Goal: Communication & Community: Participate in discussion

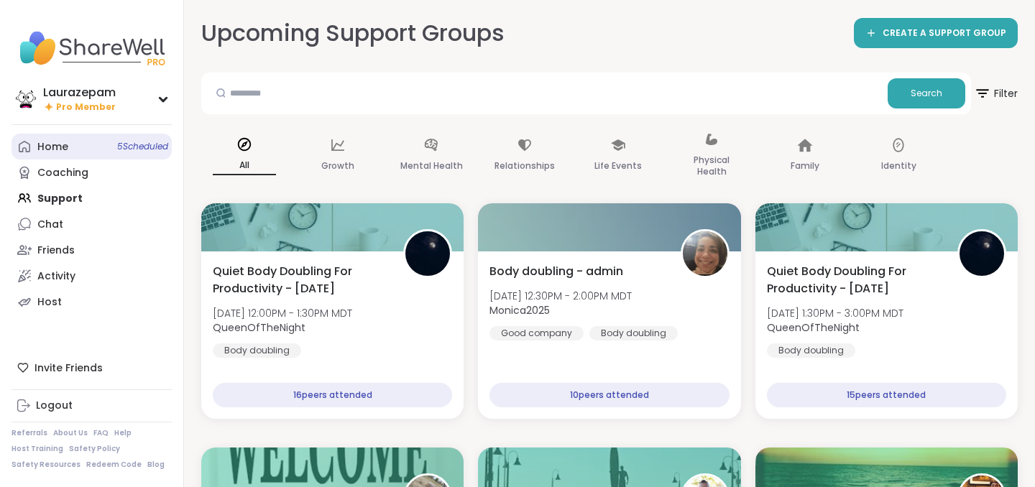
click at [103, 147] on link "Home 5 Scheduled" at bounding box center [92, 147] width 160 height 26
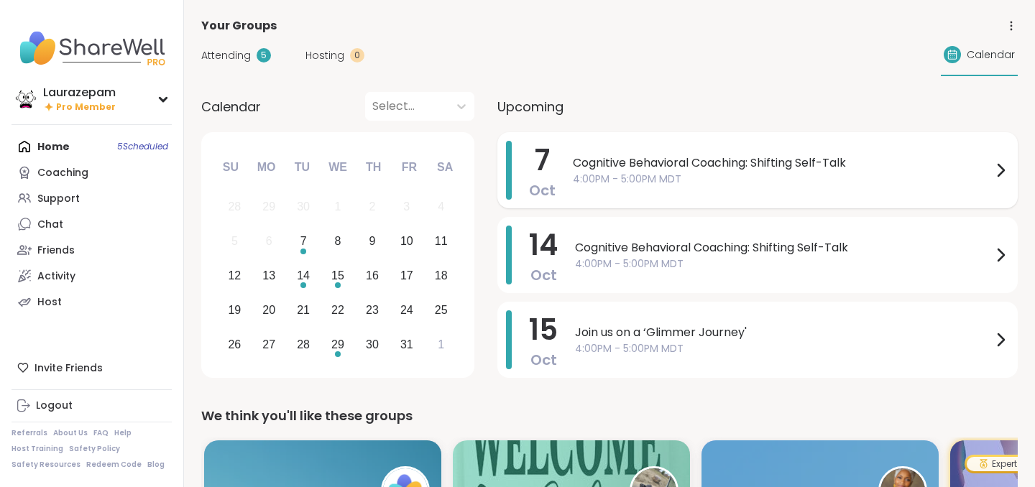
click at [760, 178] on span "4:00PM - 5:00PM MDT" at bounding box center [782, 179] width 419 height 15
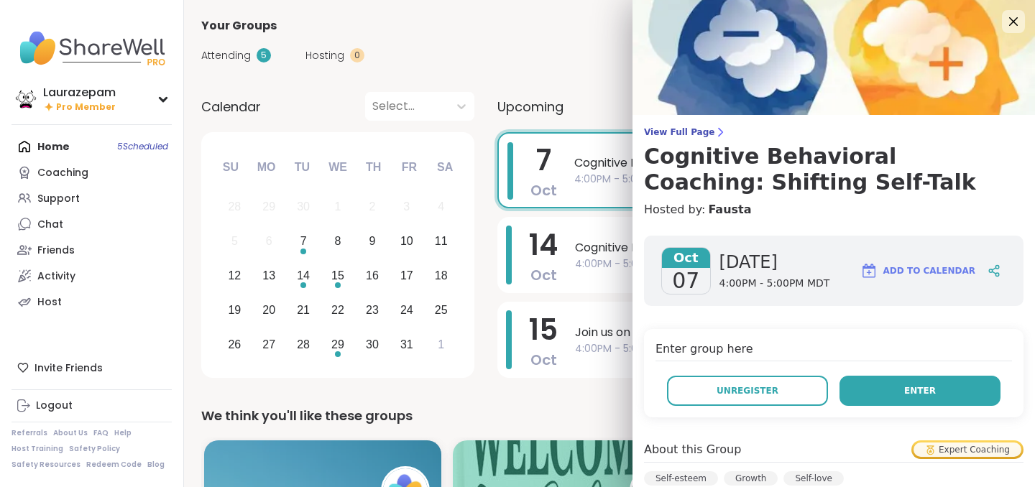
click at [920, 393] on span "Enter" at bounding box center [920, 391] width 32 height 13
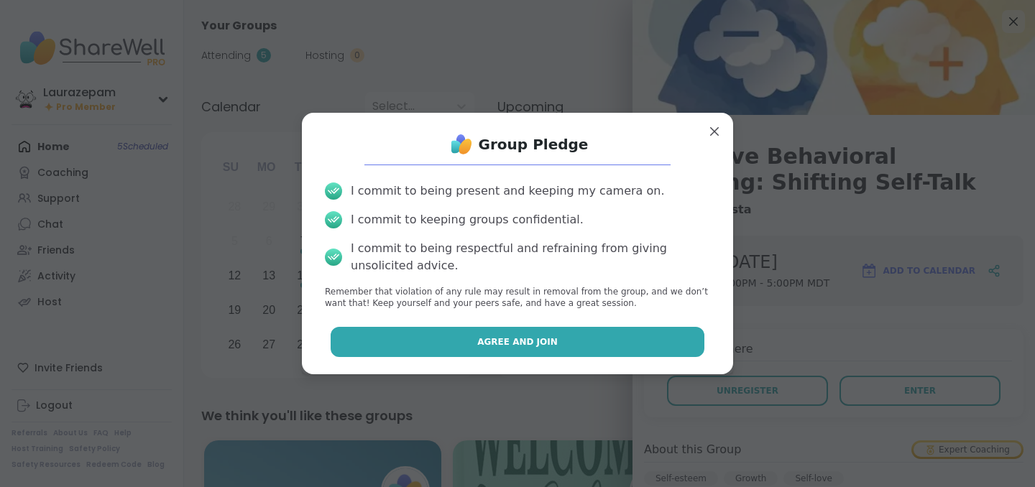
click at [510, 349] on button "Agree and Join" at bounding box center [518, 342] width 375 height 30
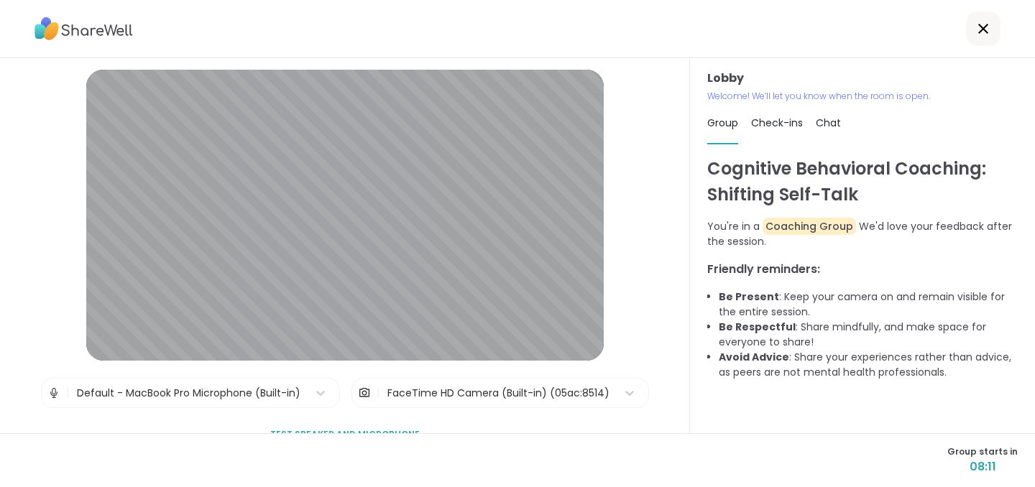
click at [486, 405] on div "FaceTime HD Camera (Built-in) (05ac:8514)" at bounding box center [498, 393] width 237 height 29
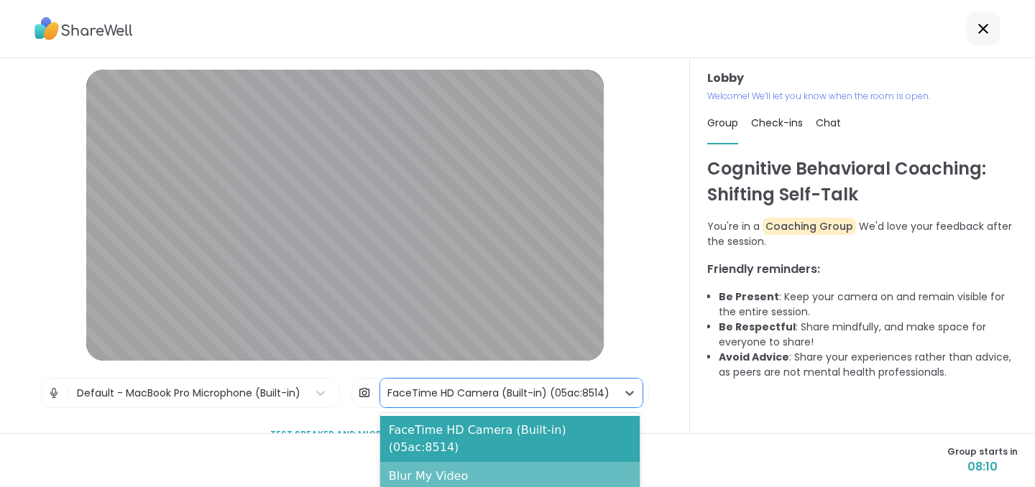
click at [490, 462] on div "Blur My Video" at bounding box center [510, 476] width 260 height 29
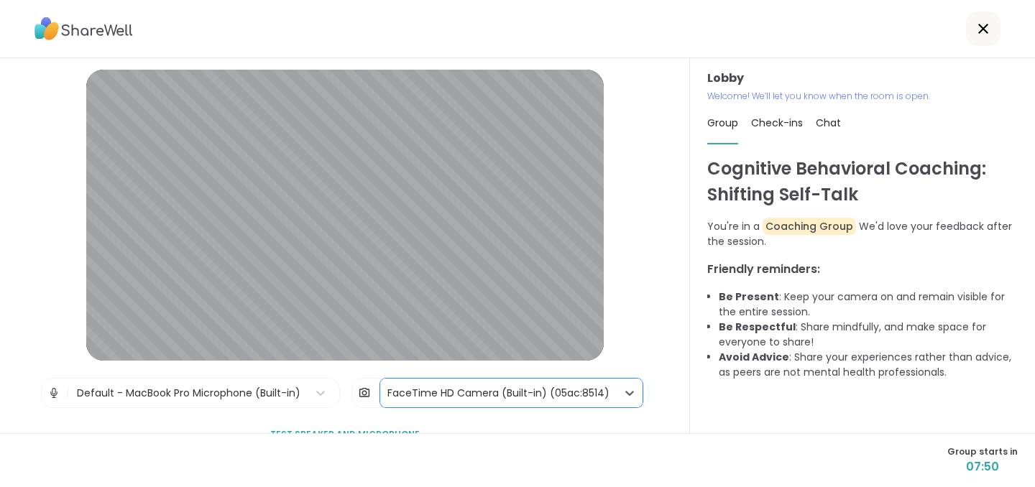
scroll to position [93, 0]
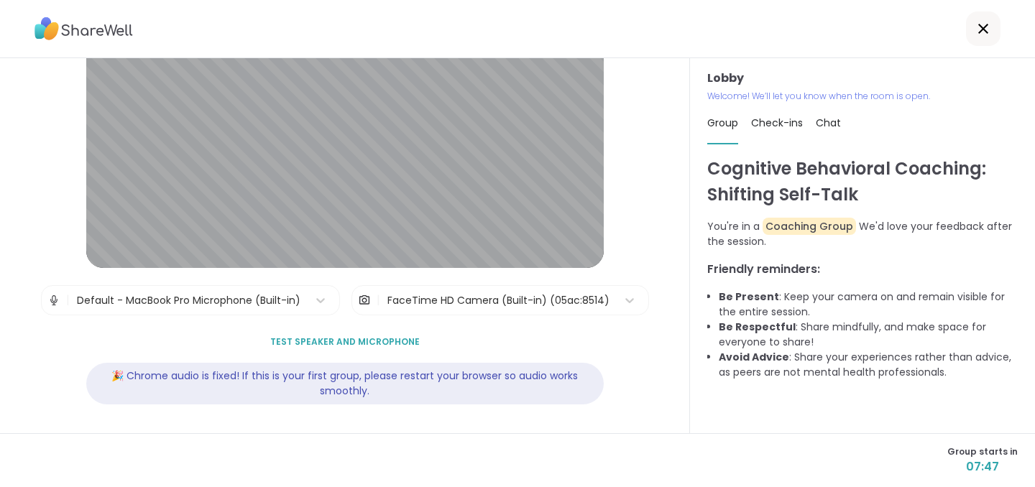
click at [773, 116] on span "Check-ins" at bounding box center [777, 123] width 52 height 14
type textarea "*"
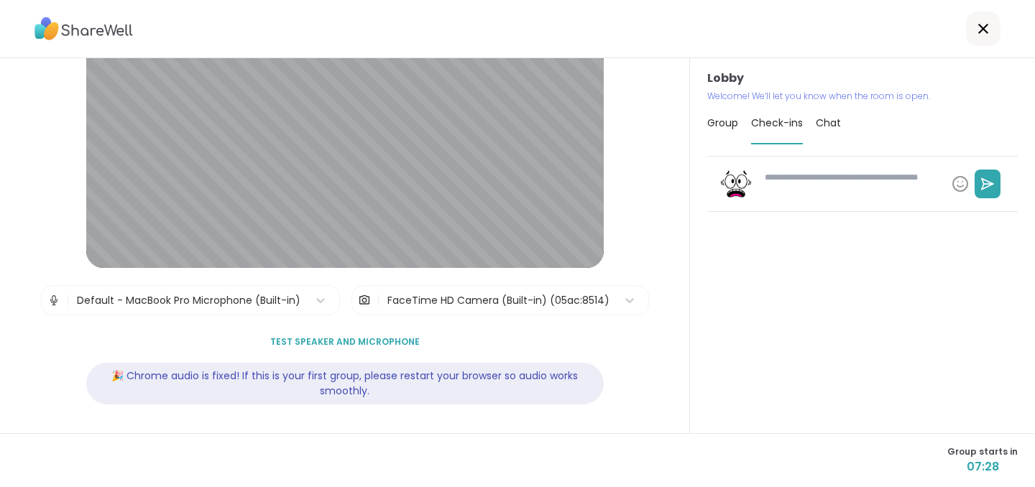
click at [840, 125] on span "Chat" at bounding box center [828, 123] width 25 height 14
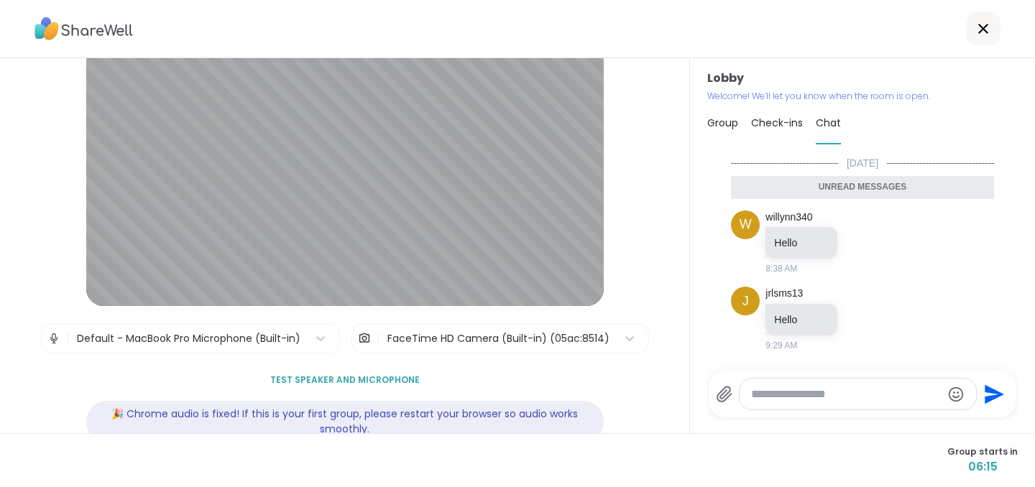
scroll to position [0, 0]
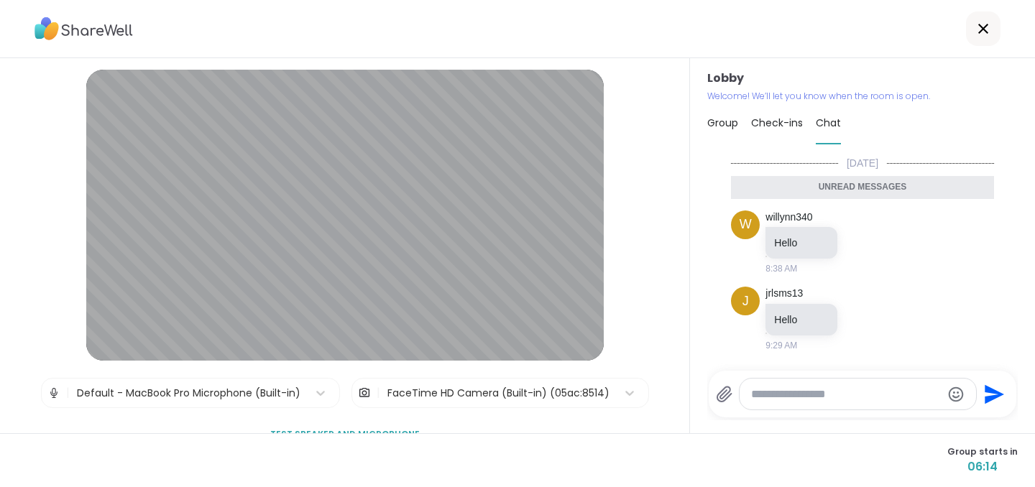
click at [978, 23] on icon at bounding box center [983, 28] width 17 height 17
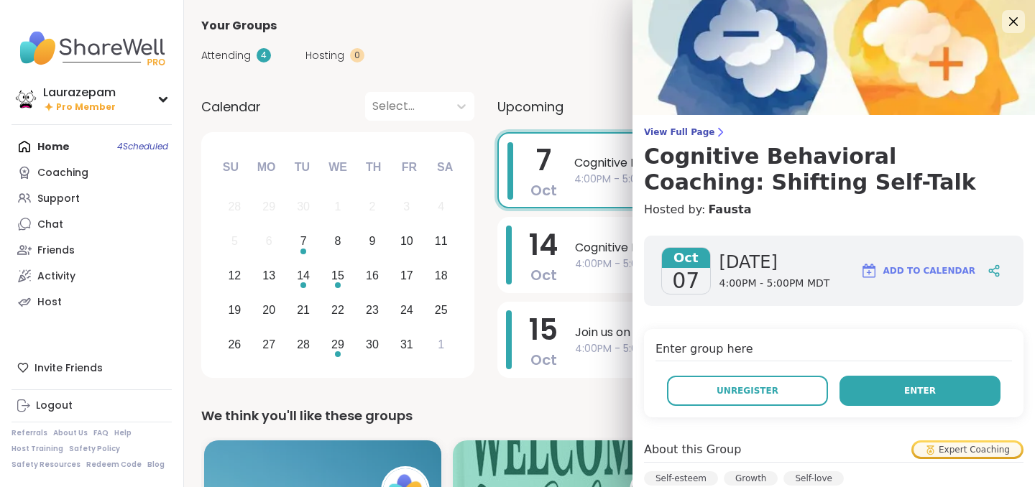
click at [881, 405] on button "Enter" at bounding box center [920, 391] width 161 height 30
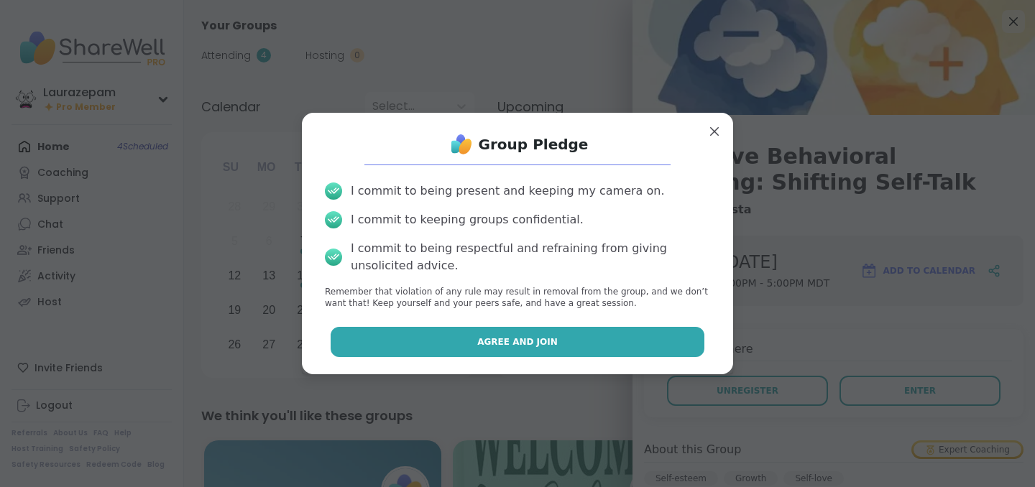
click at [672, 339] on button "Agree and Join" at bounding box center [518, 342] width 375 height 30
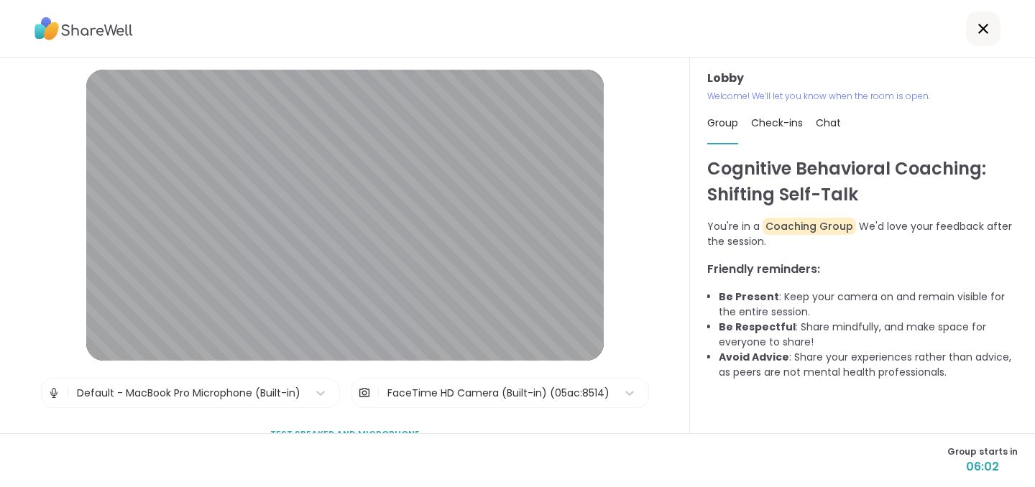
click at [471, 400] on div "FaceTime HD Camera (Built-in) (05ac:8514)" at bounding box center [499, 393] width 222 height 15
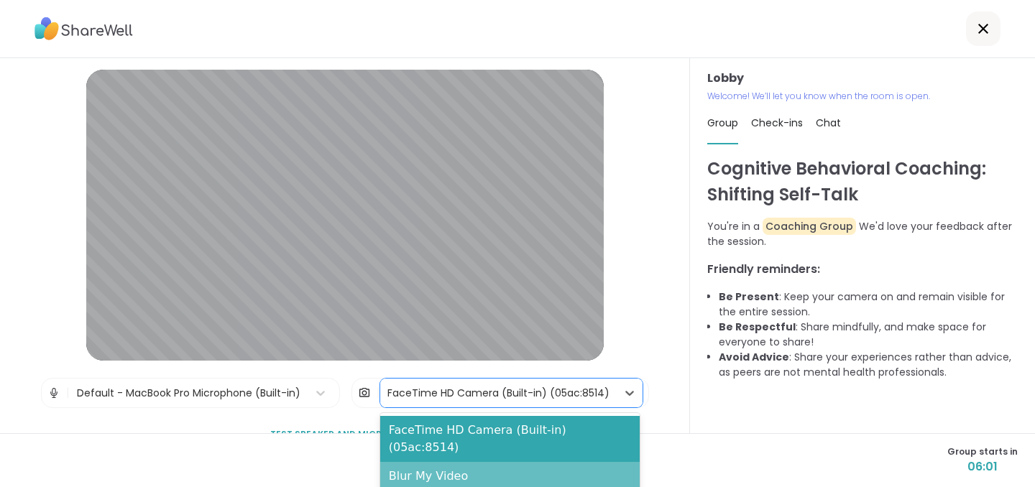
click at [482, 462] on div "Blur My Video" at bounding box center [510, 476] width 260 height 29
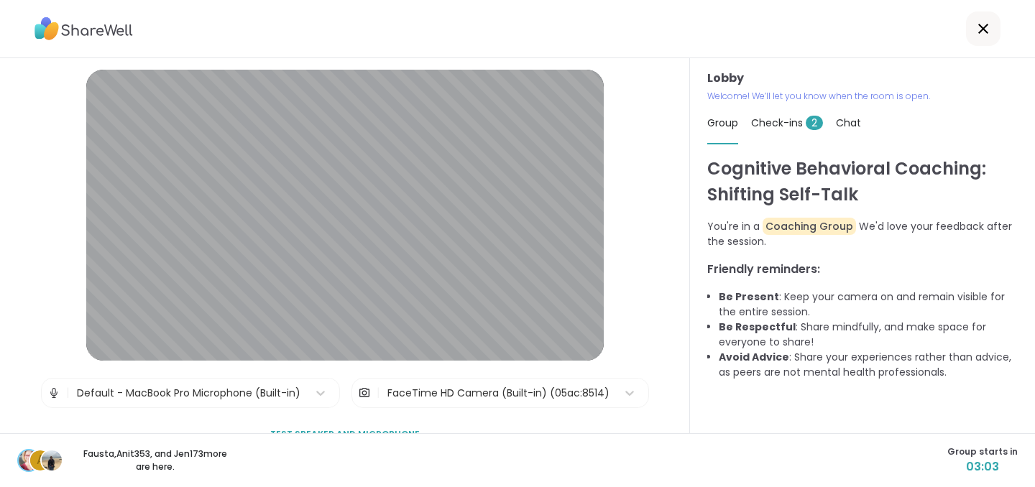
click at [806, 132] on div "Check-ins 2" at bounding box center [787, 123] width 72 height 40
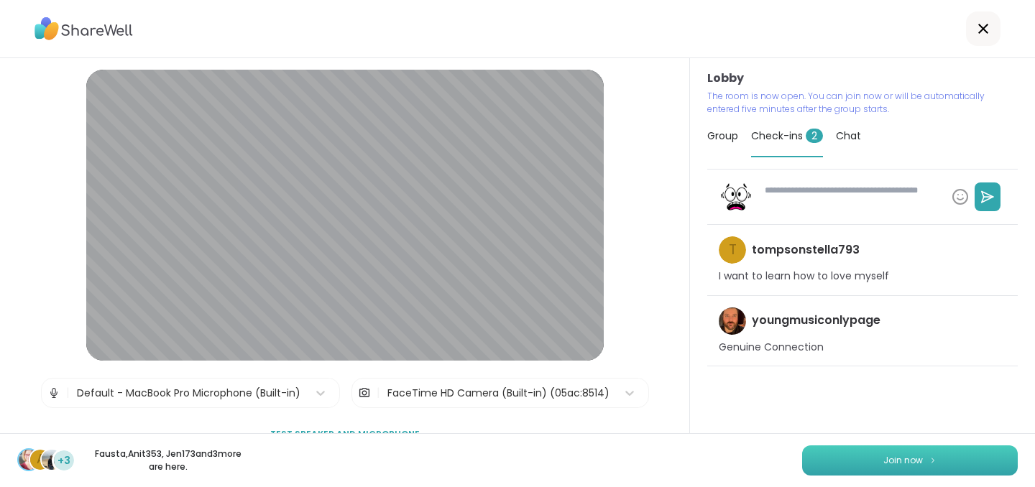
click at [899, 472] on button "Join now" at bounding box center [910, 461] width 216 height 30
type textarea "*"
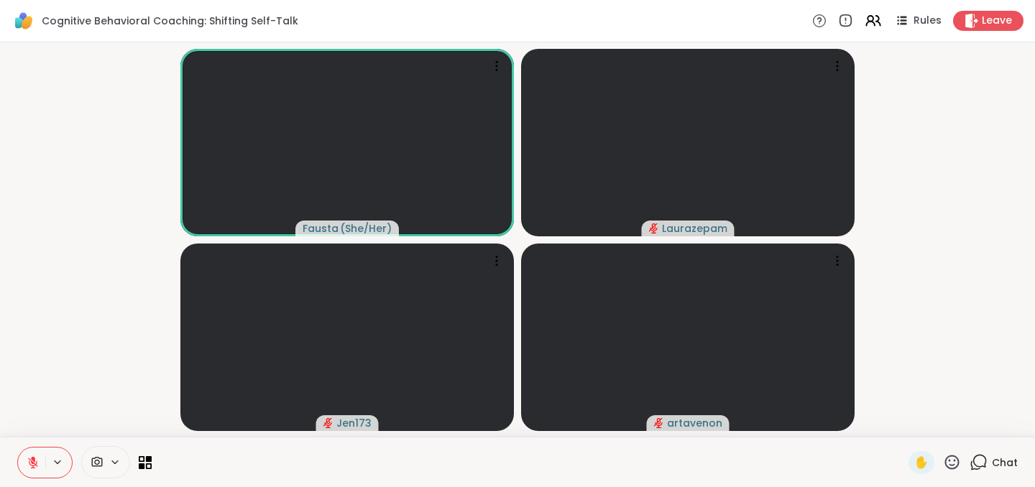
click at [1012, 456] on span "Chat" at bounding box center [1005, 463] width 26 height 14
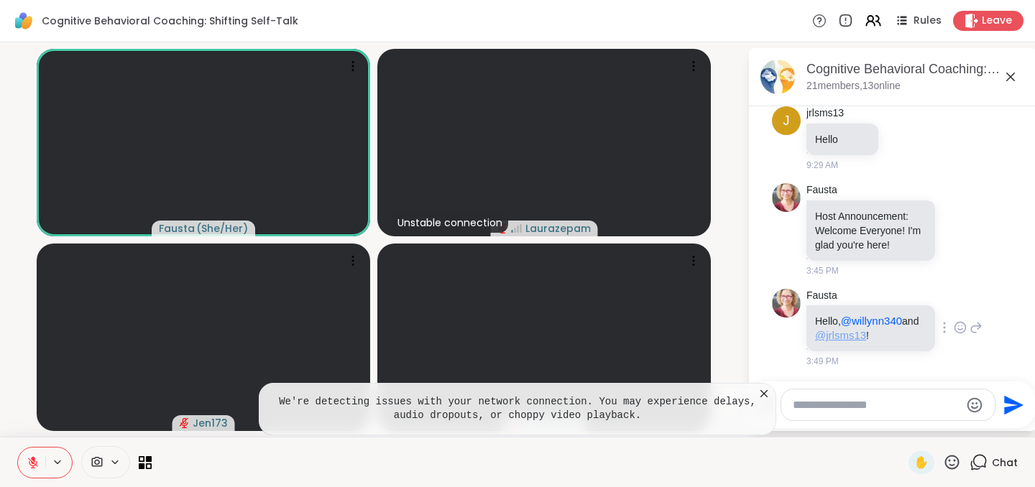
scroll to position [97, 0]
click at [871, 403] on textarea "Type your message" at bounding box center [877, 405] width 168 height 14
click at [868, 408] on textarea "Type your message" at bounding box center [877, 405] width 168 height 14
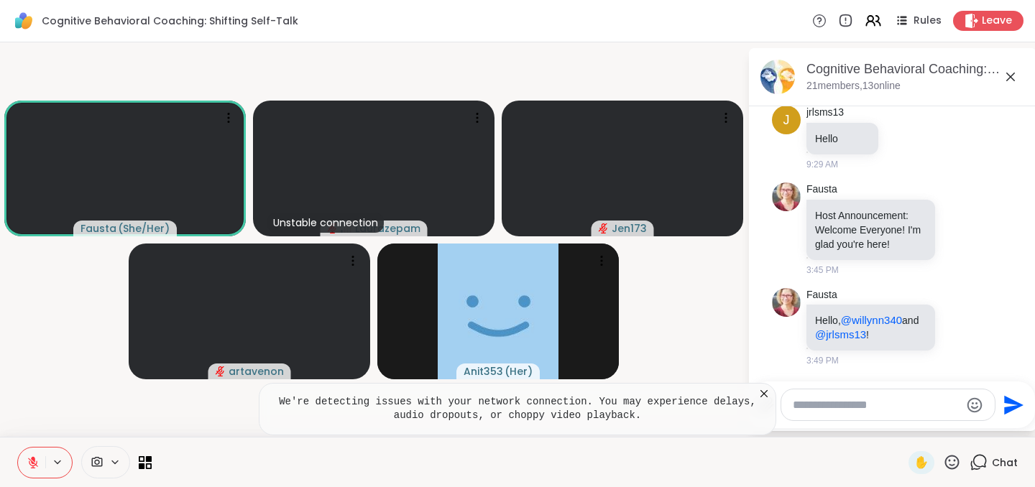
click at [768, 393] on icon at bounding box center [764, 394] width 14 height 14
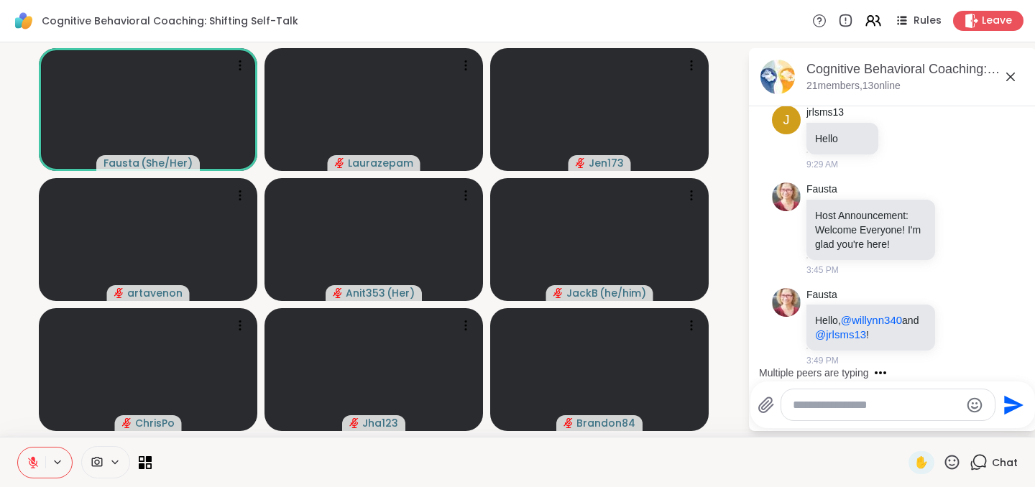
click at [850, 411] on textarea "Type your message" at bounding box center [877, 405] width 168 height 14
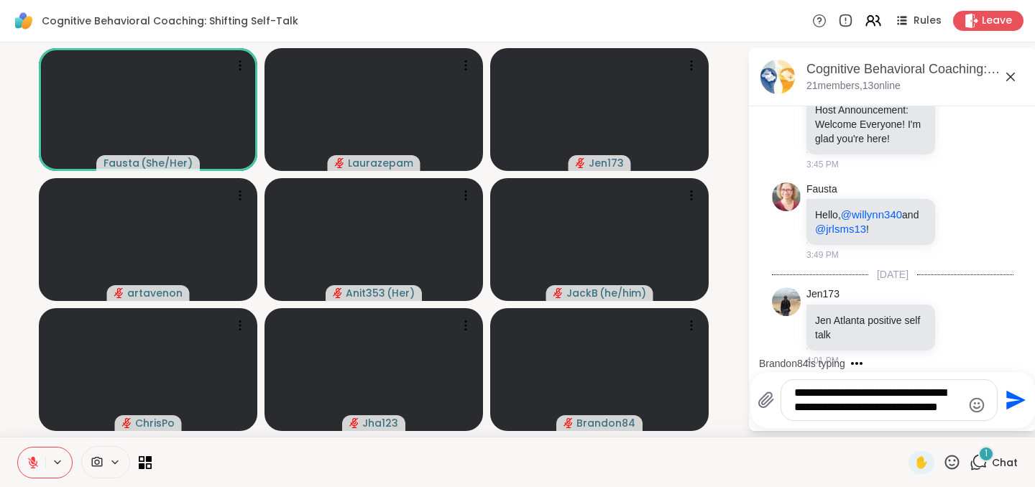
scroll to position [288, 0]
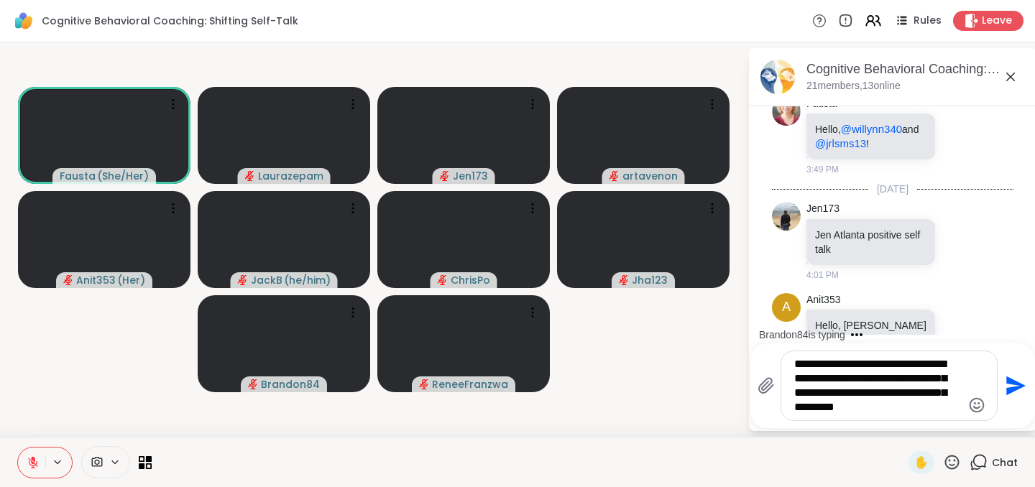
type textarea "**********"
click at [850, 411] on textarea "**********" at bounding box center [878, 386] width 168 height 58
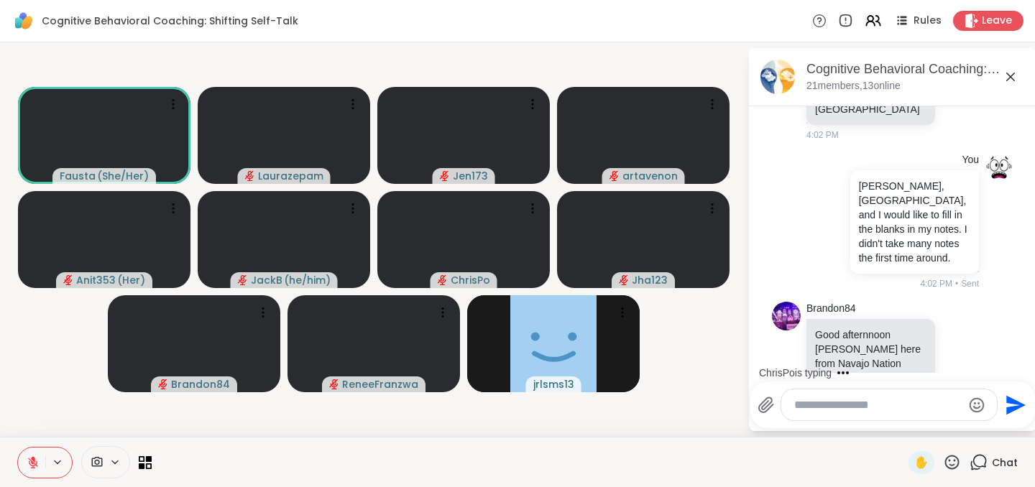
scroll to position [682, 0]
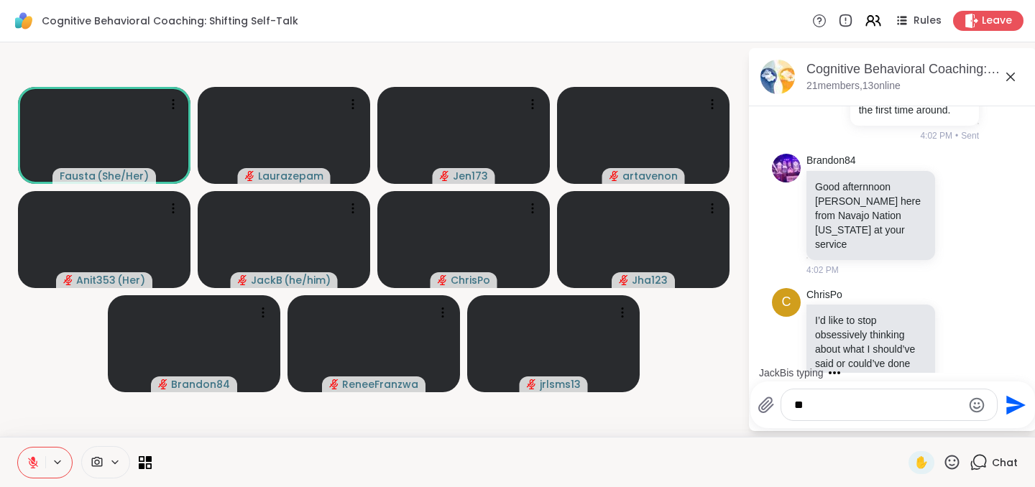
type textarea "*"
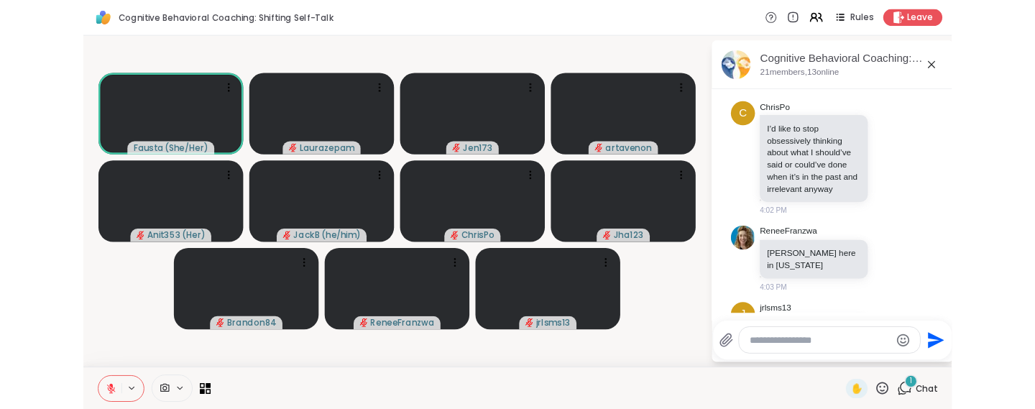
scroll to position [969, 0]
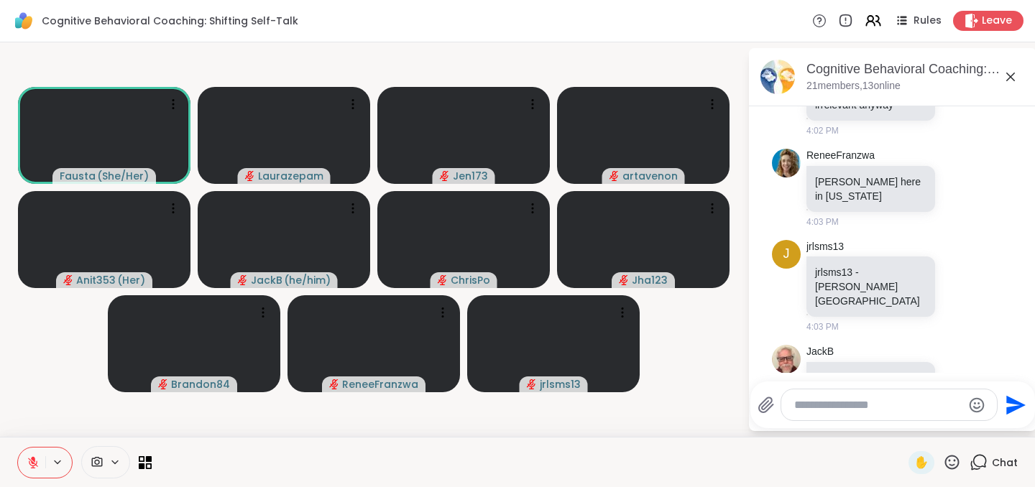
click at [958, 463] on icon at bounding box center [952, 463] width 18 height 18
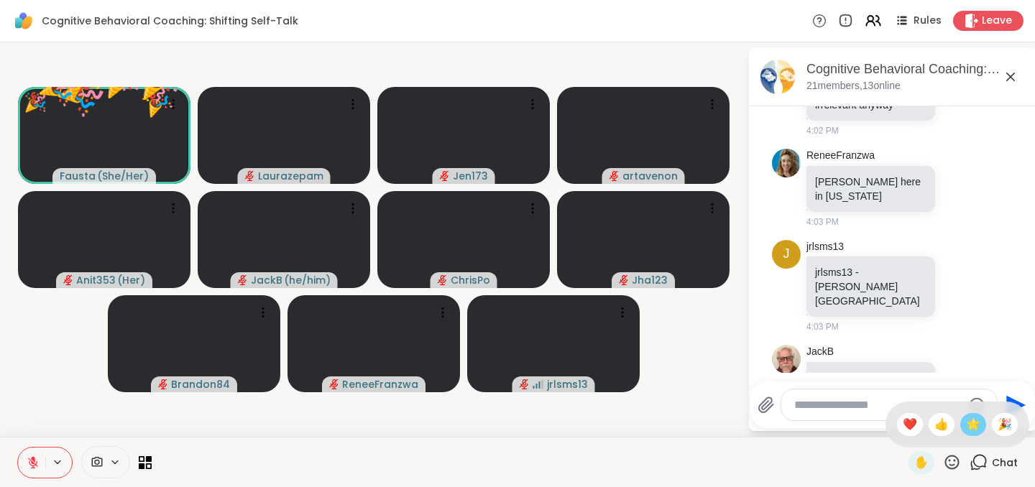
click at [970, 428] on div "🌟" at bounding box center [973, 424] width 26 height 23
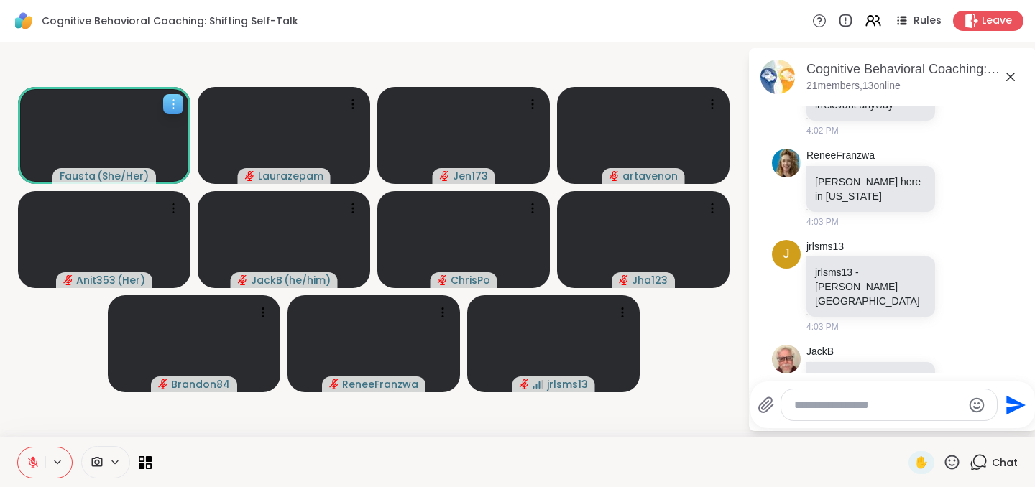
click at [173, 102] on icon at bounding box center [173, 104] width 14 height 14
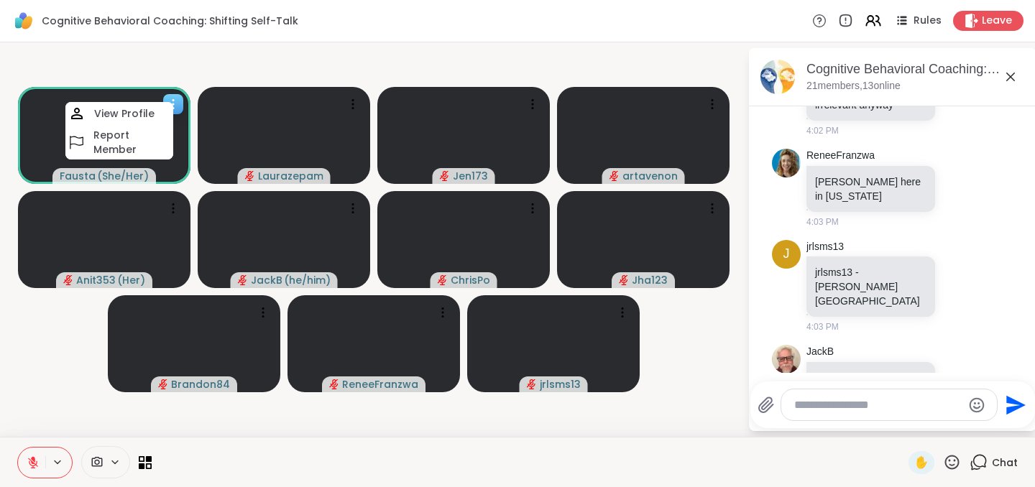
click at [46, 139] on video at bounding box center [104, 135] width 173 height 97
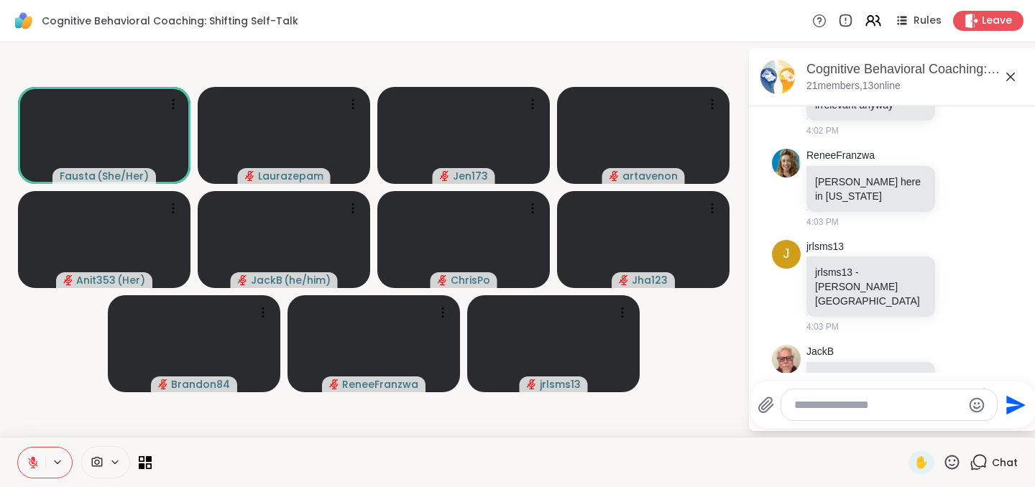
click at [152, 462] on div "✋ Chat" at bounding box center [517, 462] width 1035 height 50
click at [146, 463] on icon at bounding box center [149, 466] width 6 height 6
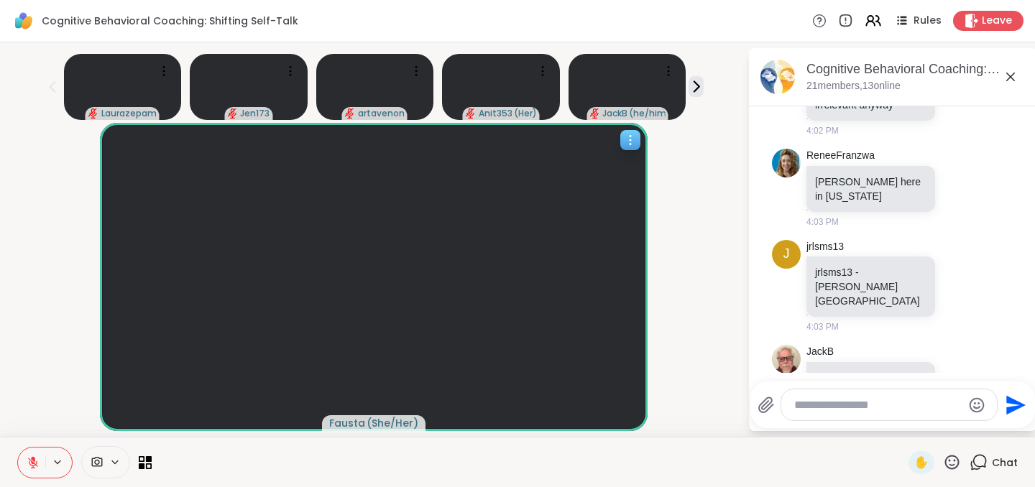
click at [636, 139] on icon at bounding box center [630, 140] width 14 height 14
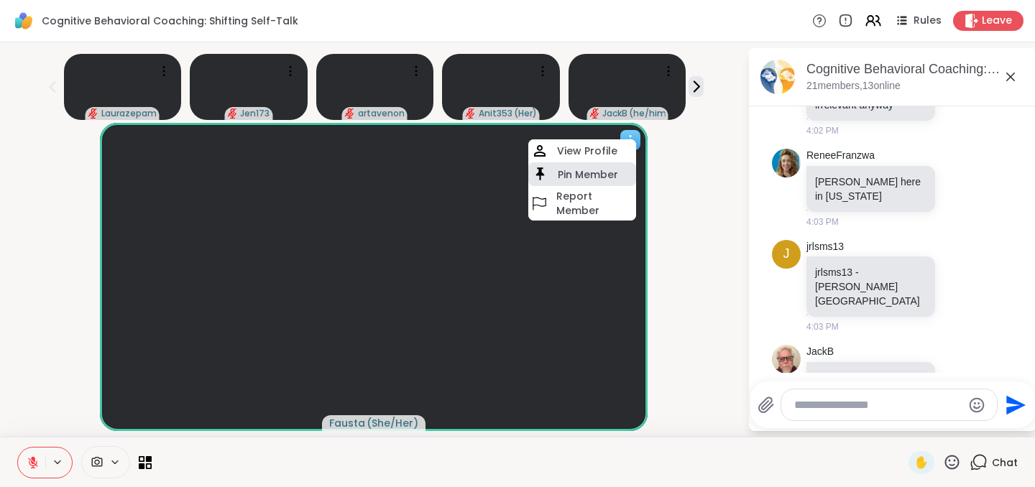
click at [607, 166] on div "Pin Member" at bounding box center [582, 174] width 108 height 24
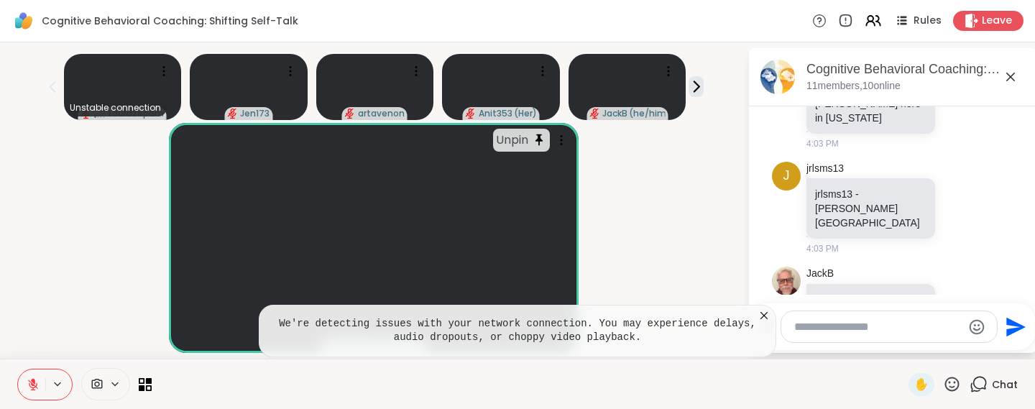
scroll to position [0, 0]
click at [762, 316] on icon at bounding box center [764, 315] width 14 height 14
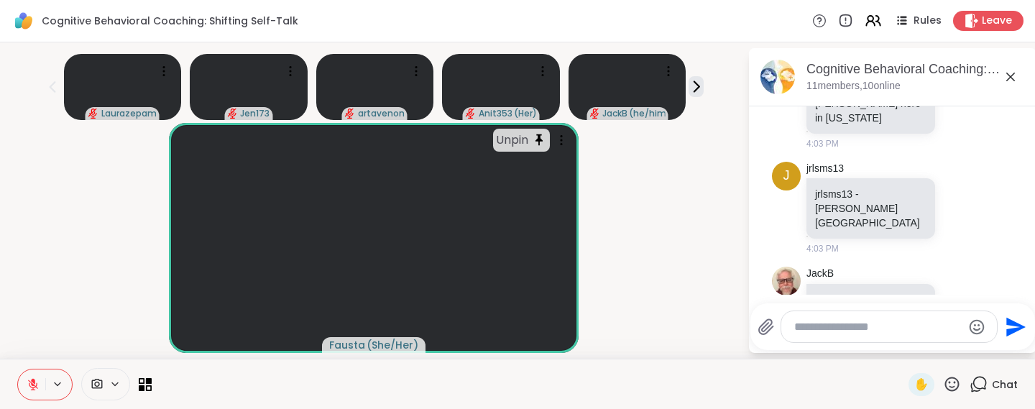
click at [945, 389] on icon at bounding box center [952, 384] width 18 height 18
click at [949, 351] on span "👍" at bounding box center [942, 346] width 14 height 17
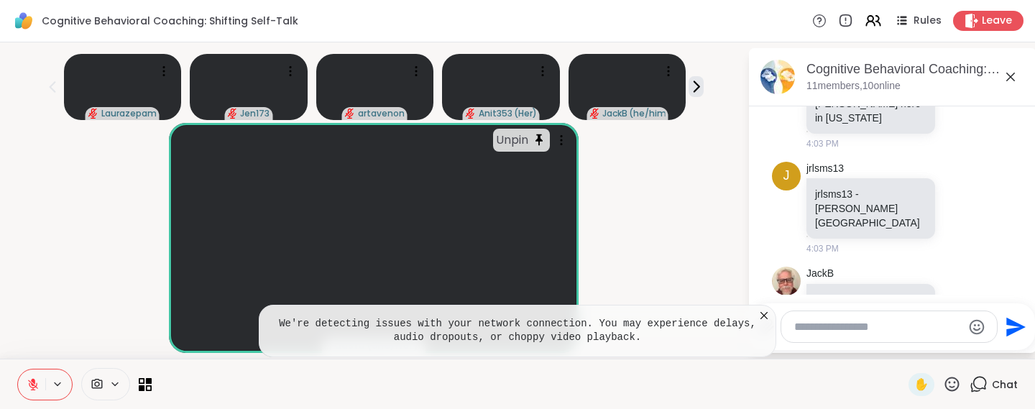
click at [760, 312] on icon at bounding box center [764, 315] width 14 height 14
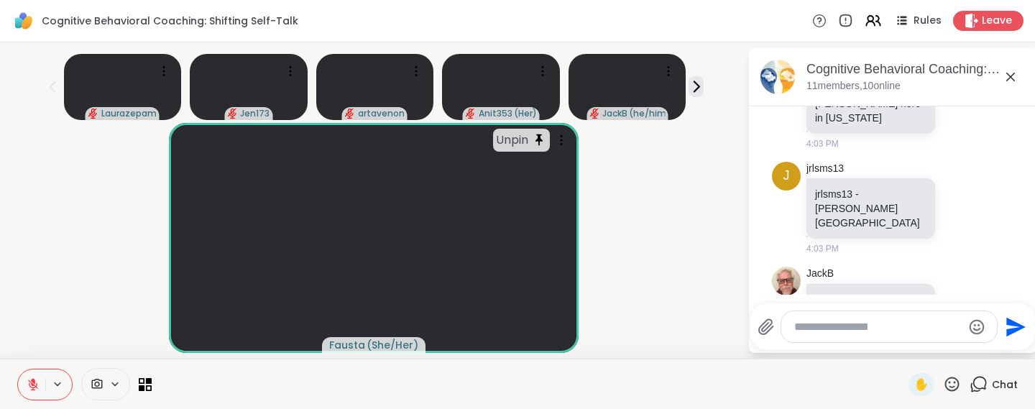
click at [955, 385] on icon at bounding box center [952, 384] width 18 height 18
click at [948, 350] on span "👍" at bounding box center [942, 346] width 14 height 17
click at [835, 324] on textarea "Type your message" at bounding box center [878, 327] width 168 height 14
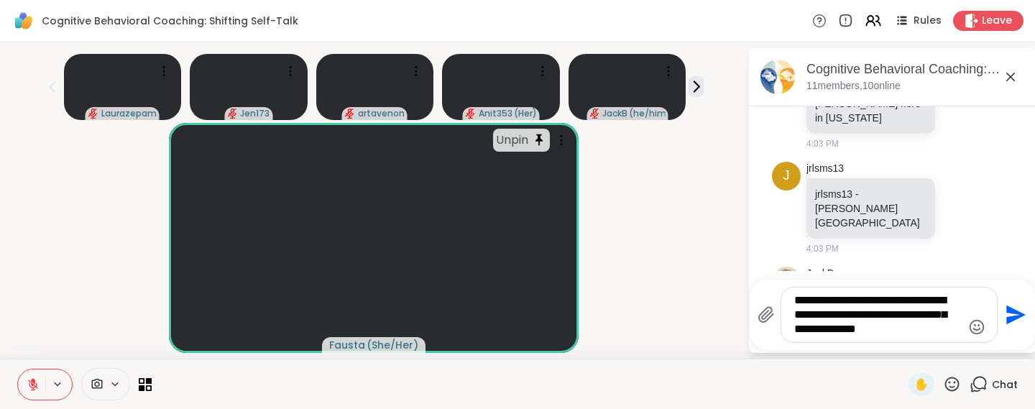
type textarea "**********"
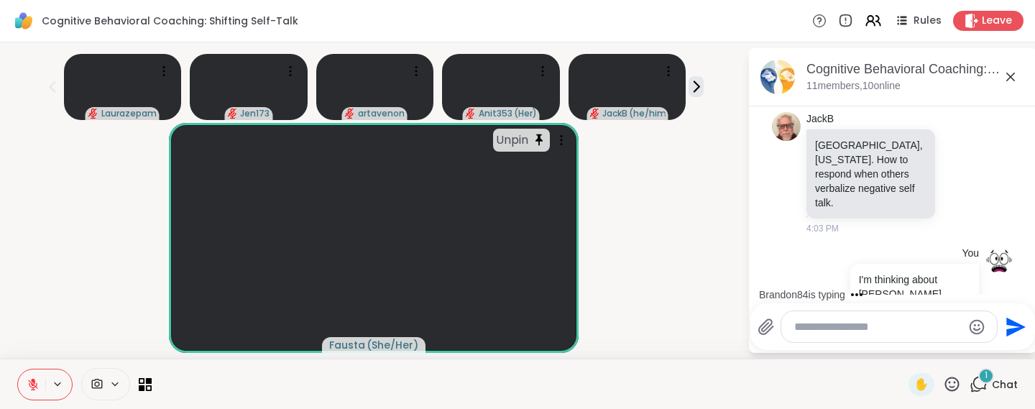
scroll to position [1279, 0]
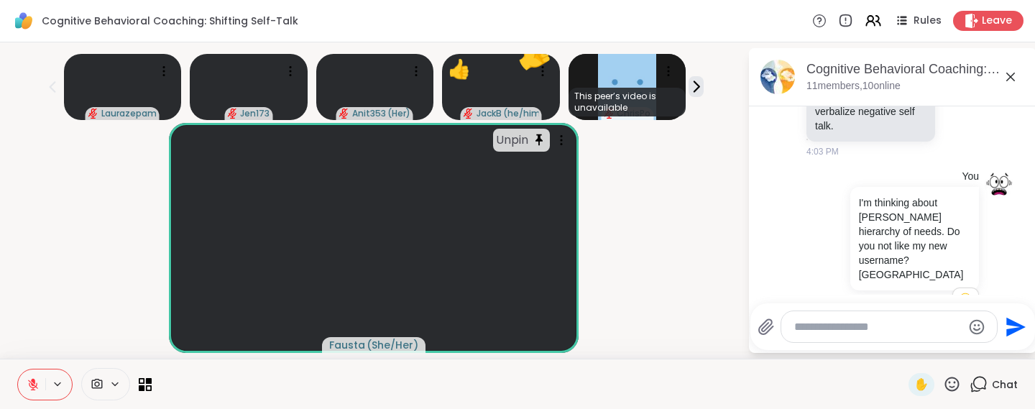
click at [945, 379] on icon at bounding box center [952, 384] width 18 height 18
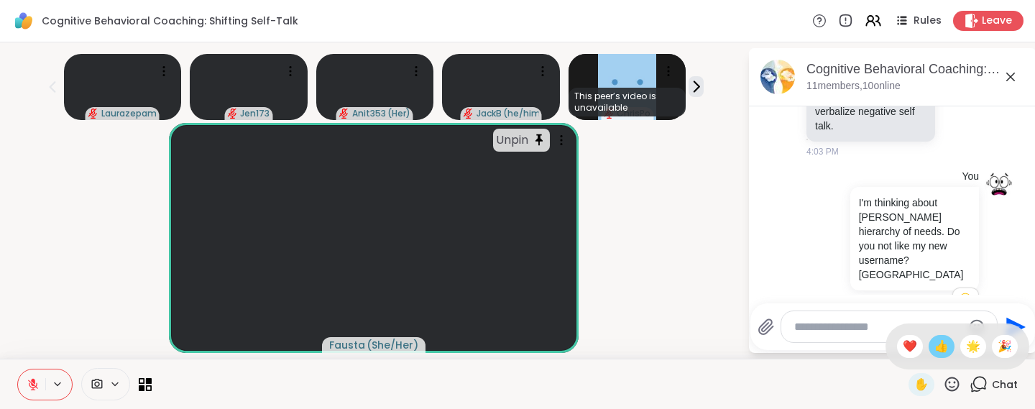
click at [946, 356] on div "👍" at bounding box center [942, 346] width 26 height 23
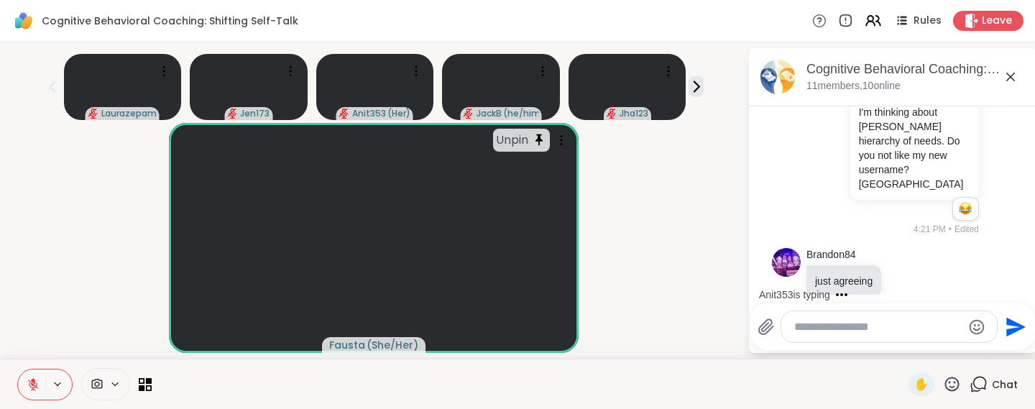
scroll to position [1446, 0]
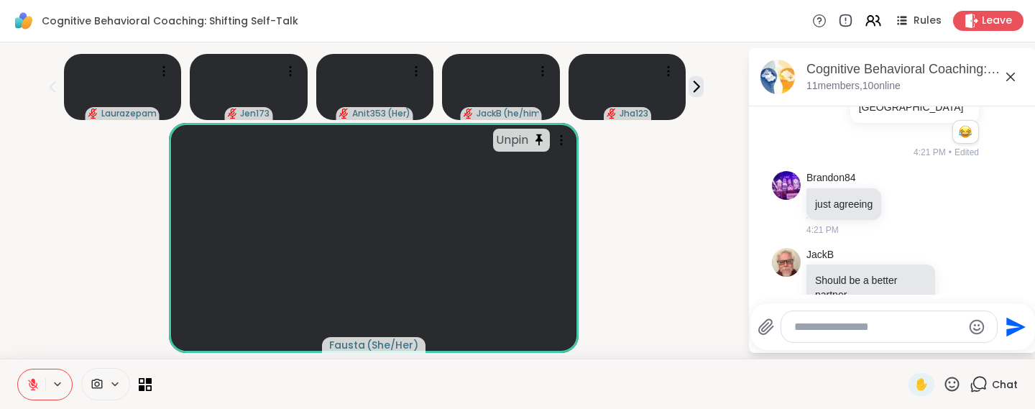
click at [825, 325] on textarea "Type your message" at bounding box center [878, 327] width 168 height 14
click at [952, 390] on icon at bounding box center [952, 384] width 18 height 18
click at [914, 339] on span "❤️" at bounding box center [910, 346] width 14 height 17
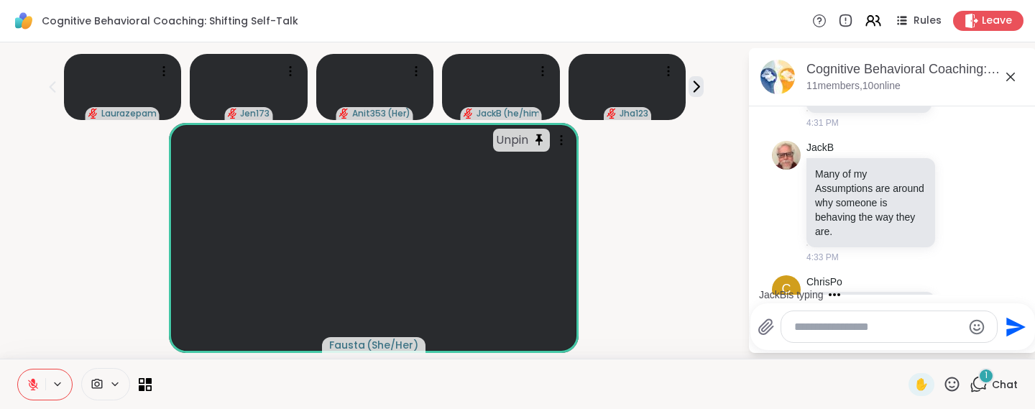
scroll to position [2009, 0]
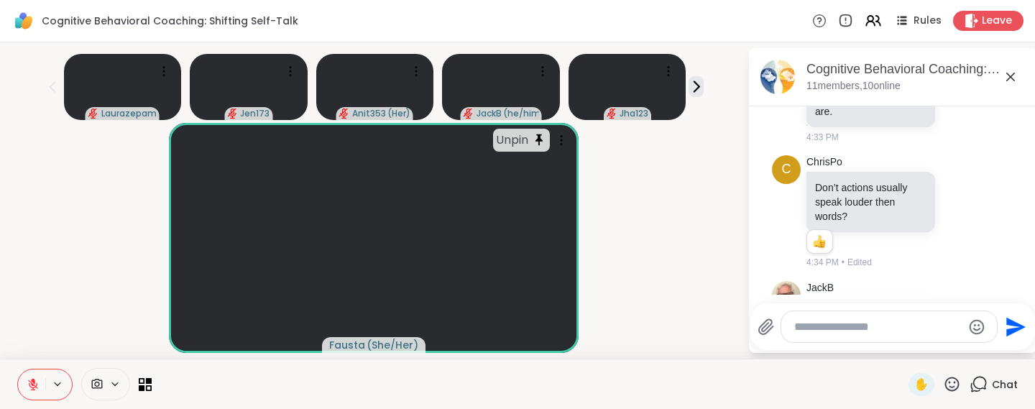
click at [815, 324] on textarea "Type your message" at bounding box center [878, 327] width 168 height 14
type textarea "**********"
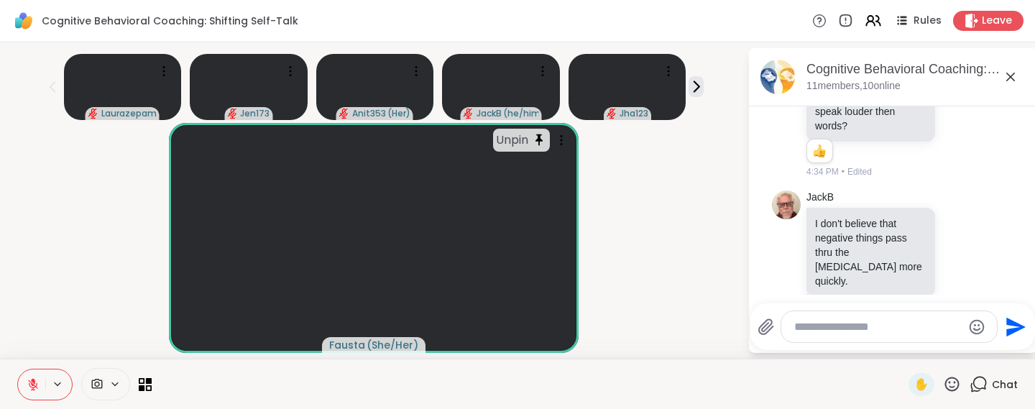
click at [850, 329] on textarea "Type your message" at bounding box center [878, 327] width 168 height 14
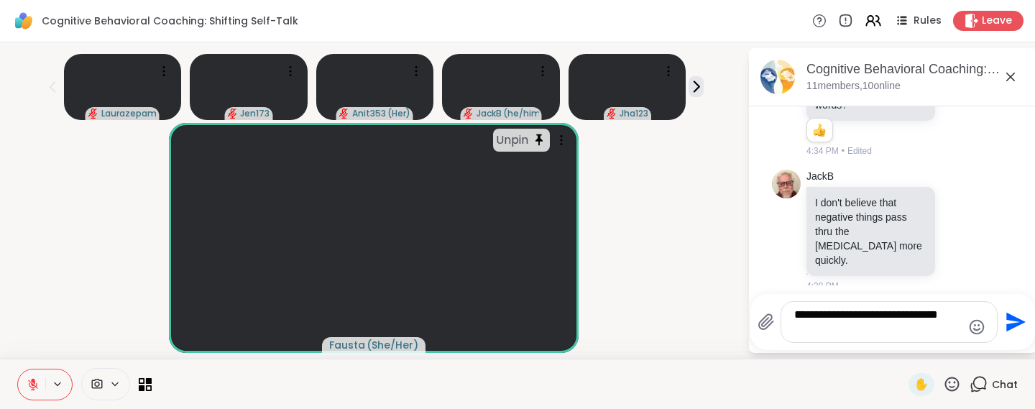
type textarea "**********"
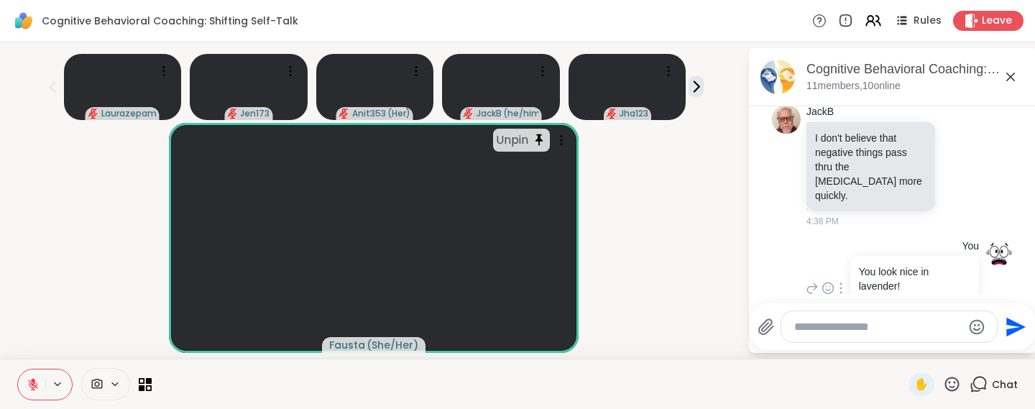
scroll to position [2232, 0]
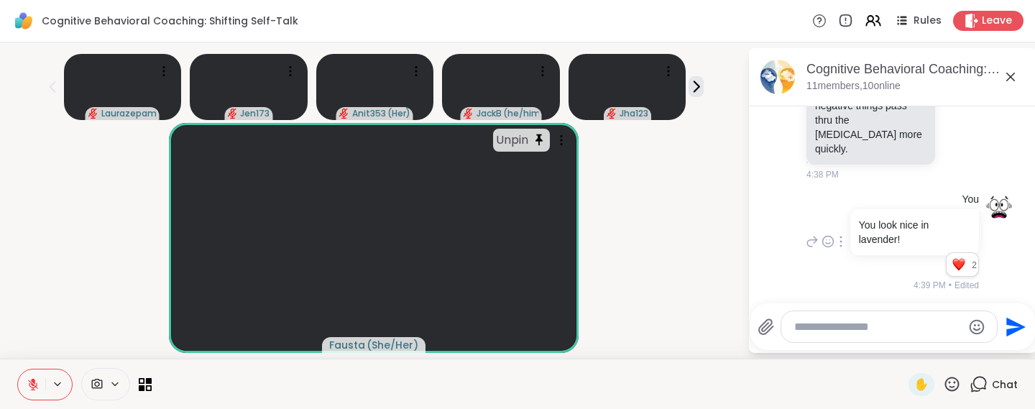
click at [830, 193] on div "You You look nice in lavender! 2 2 2 4:39 PM • Edited" at bounding box center [891, 243] width 176 height 100
click at [807, 324] on textarea "Type your message" at bounding box center [878, 327] width 168 height 14
click at [927, 379] on span "✋" at bounding box center [921, 384] width 14 height 17
click at [922, 385] on span "✋" at bounding box center [921, 384] width 14 height 17
click at [953, 382] on icon at bounding box center [952, 384] width 18 height 18
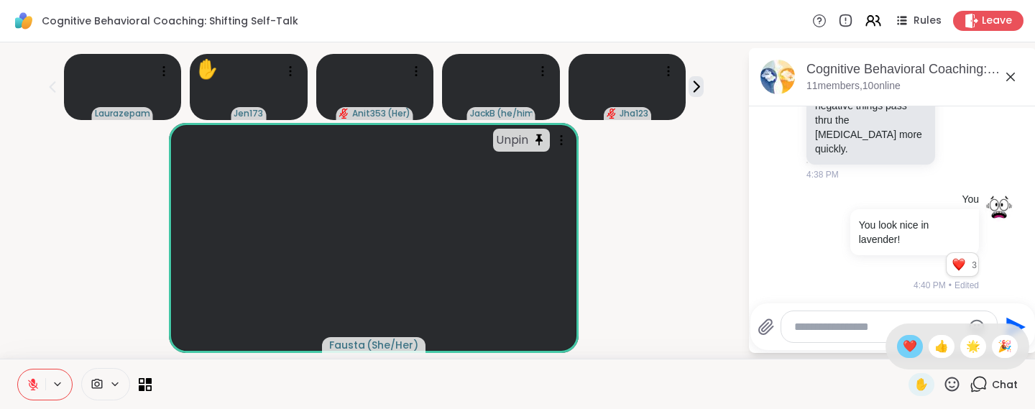
click at [917, 350] on span "❤️" at bounding box center [910, 346] width 14 height 17
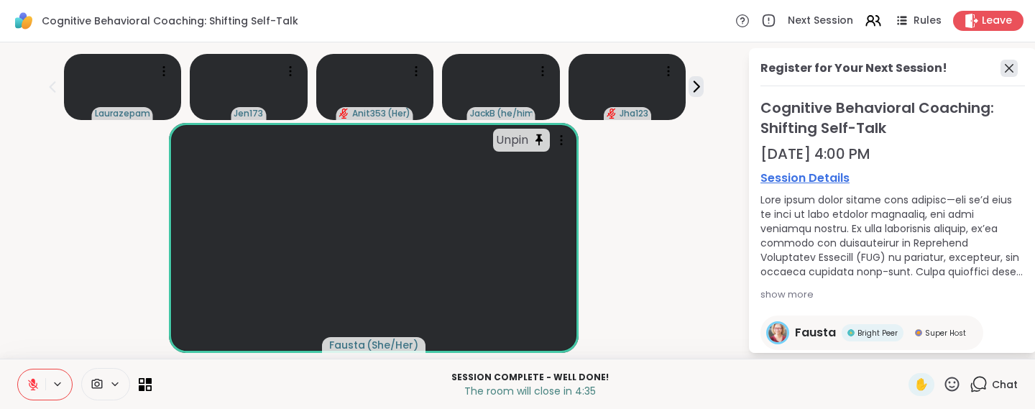
click at [1007, 73] on icon at bounding box center [1009, 68] width 17 height 17
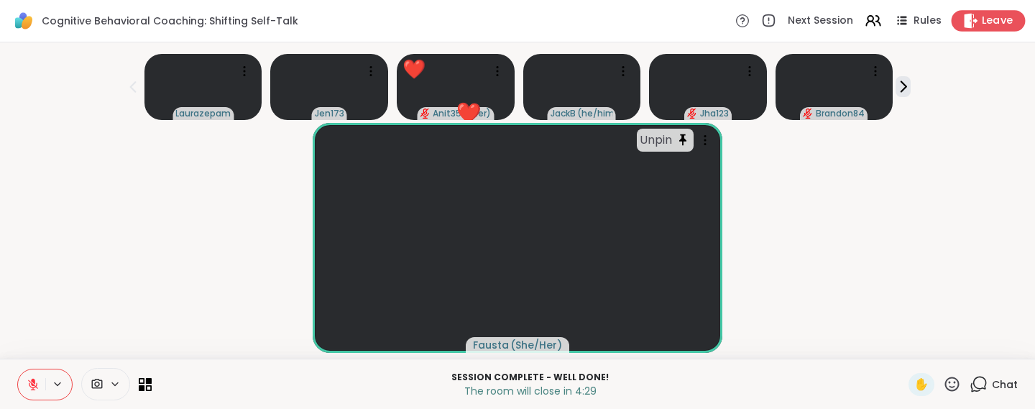
click at [997, 23] on span "Leave" at bounding box center [998, 21] width 32 height 15
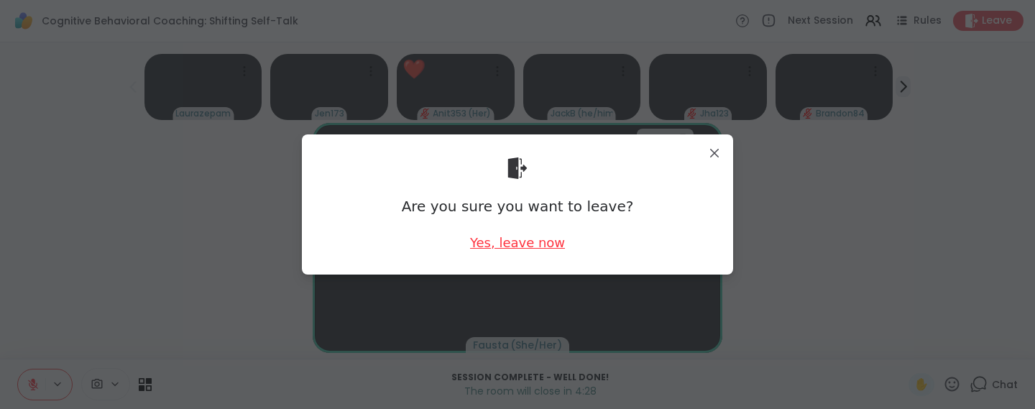
click at [501, 244] on div "Yes, leave now" at bounding box center [517, 243] width 95 height 18
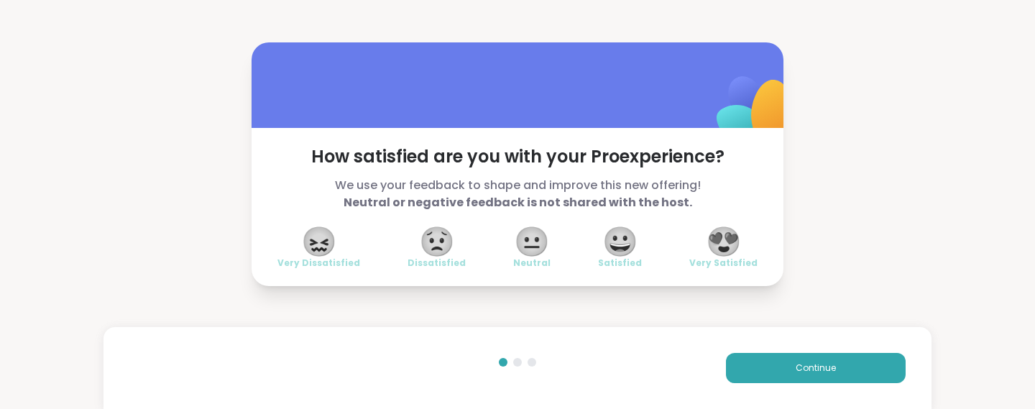
click at [728, 243] on span "😍" at bounding box center [724, 242] width 36 height 26
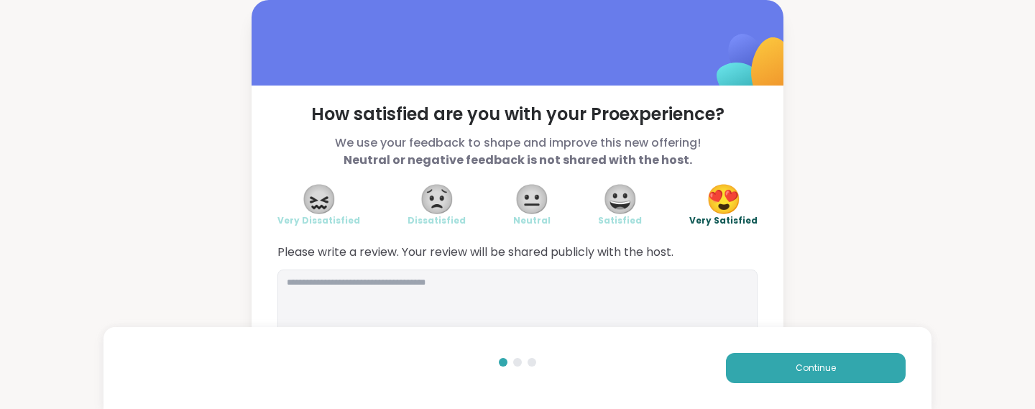
scroll to position [27, 0]
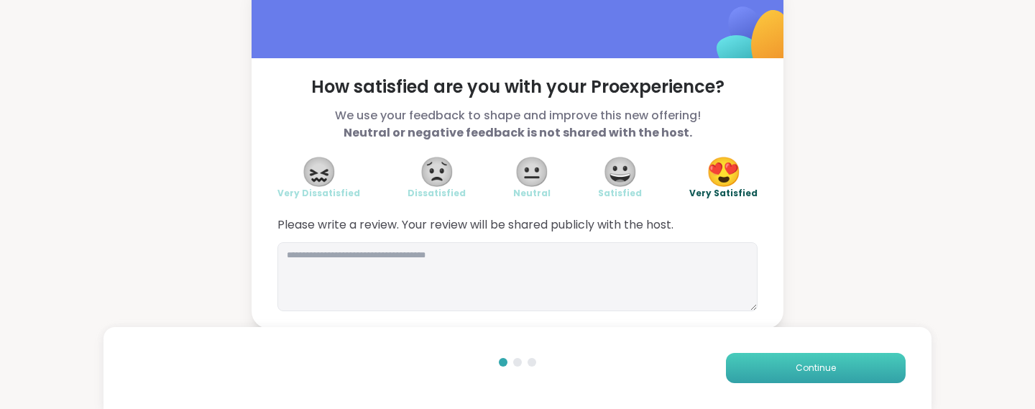
click at [817, 371] on span "Continue" at bounding box center [816, 368] width 40 height 13
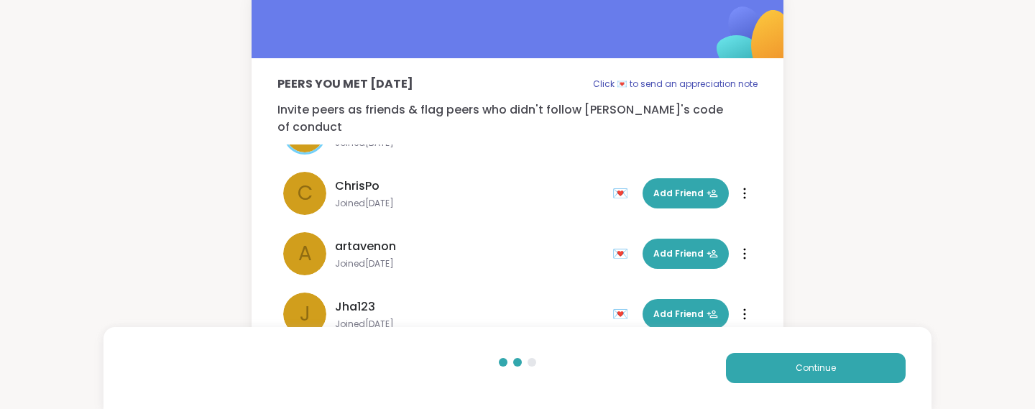
scroll to position [345, 0]
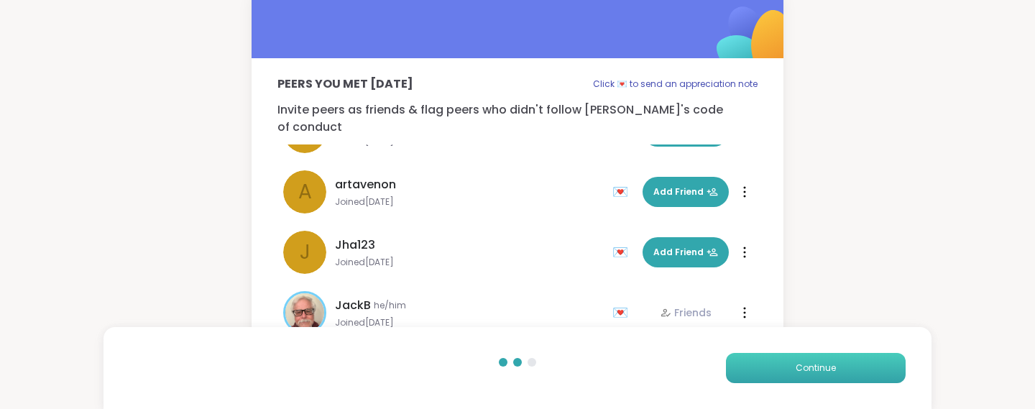
click at [807, 379] on button "Continue" at bounding box center [816, 368] width 180 height 30
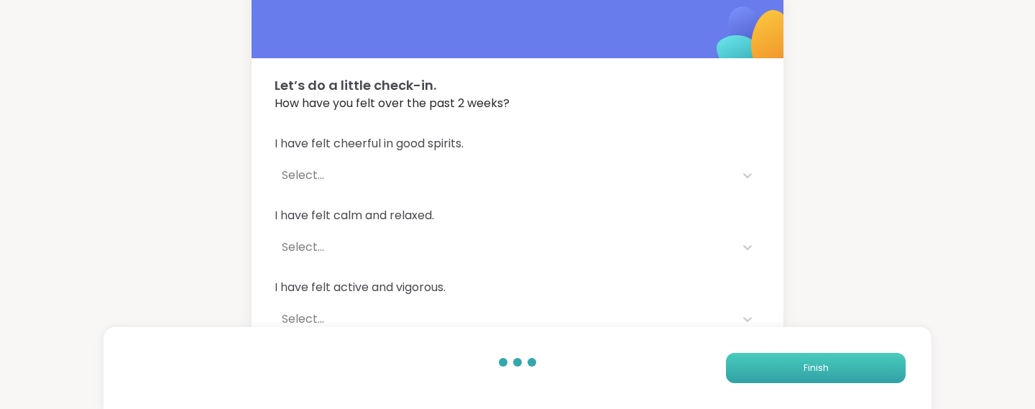
click at [807, 379] on button "Finish" at bounding box center [816, 368] width 180 height 30
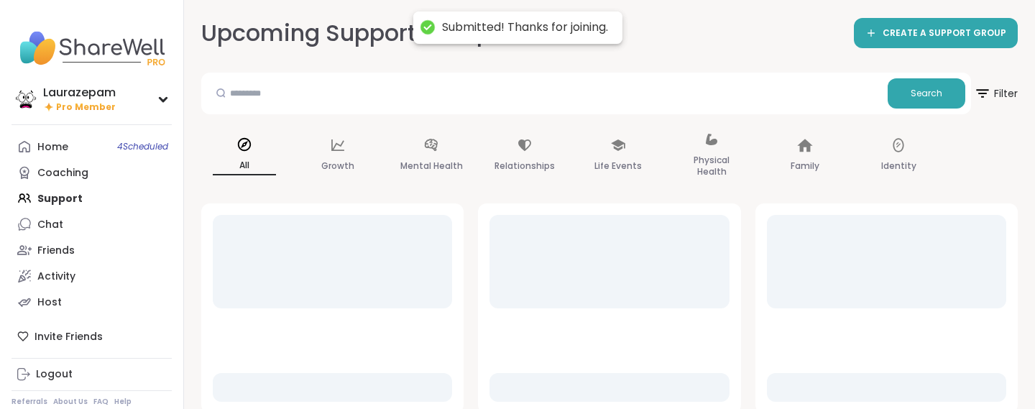
click at [807, 379] on div at bounding box center [887, 308] width 262 height 210
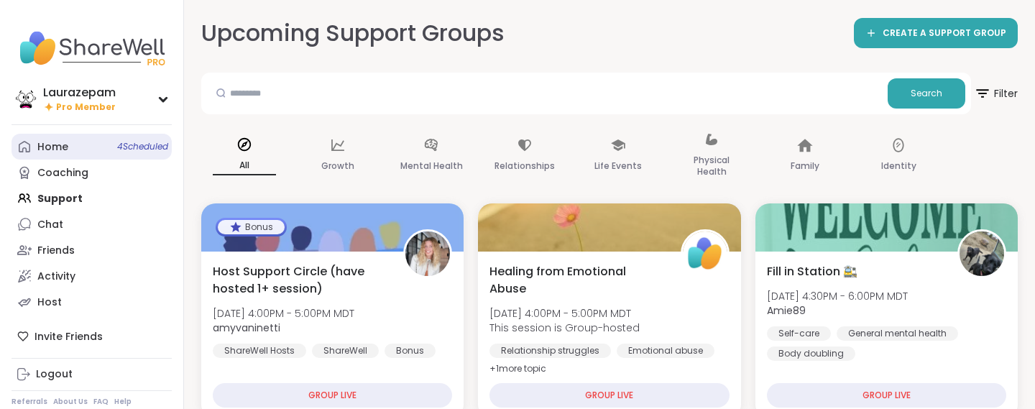
click at [159, 153] on link "Home 4 Scheduled" at bounding box center [92, 147] width 160 height 26
